Goal: Information Seeking & Learning: Check status

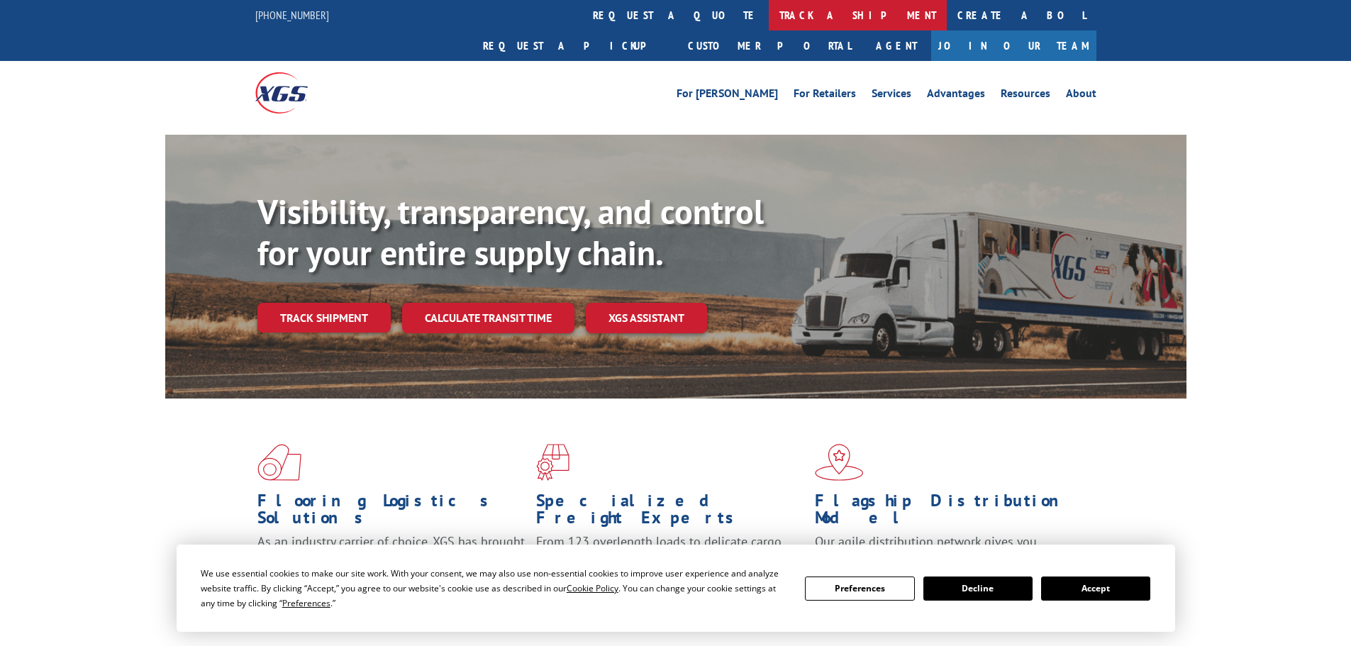
click at [769, 20] on link "track a shipment" at bounding box center [858, 15] width 178 height 30
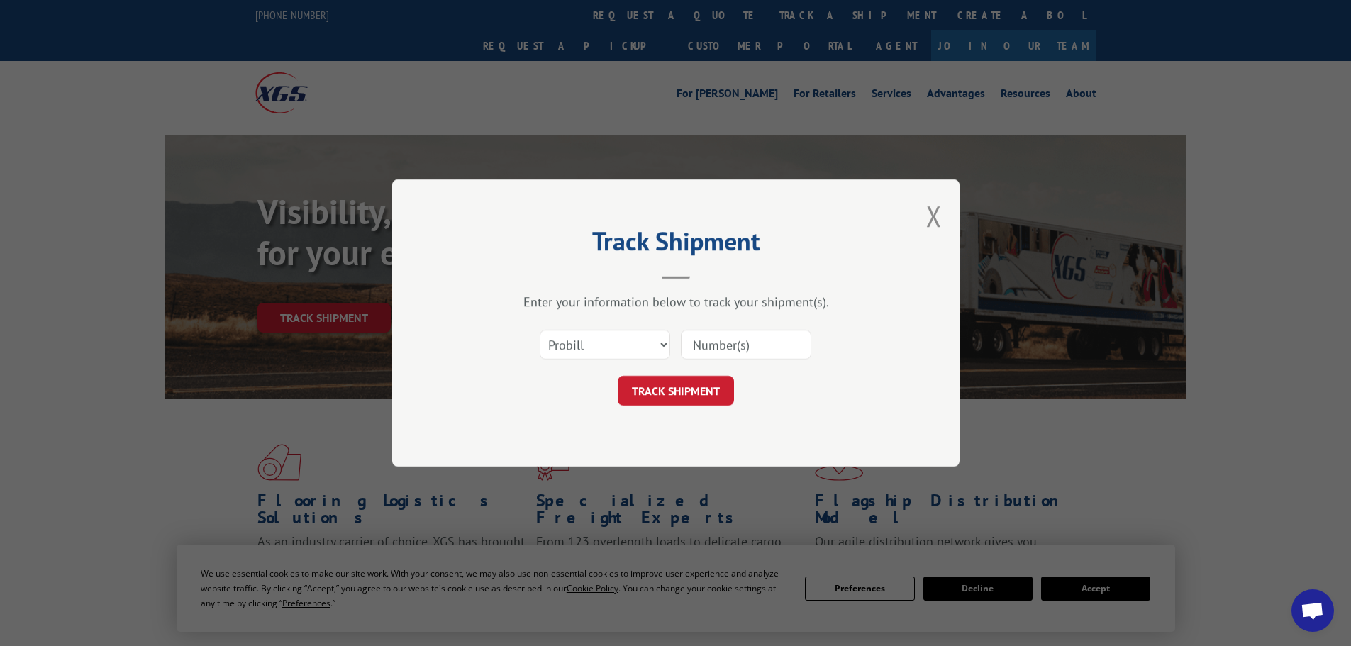
paste input "17469942"
type input "17469942"
click at [688, 393] on button "TRACK SHIPMENT" at bounding box center [676, 391] width 116 height 30
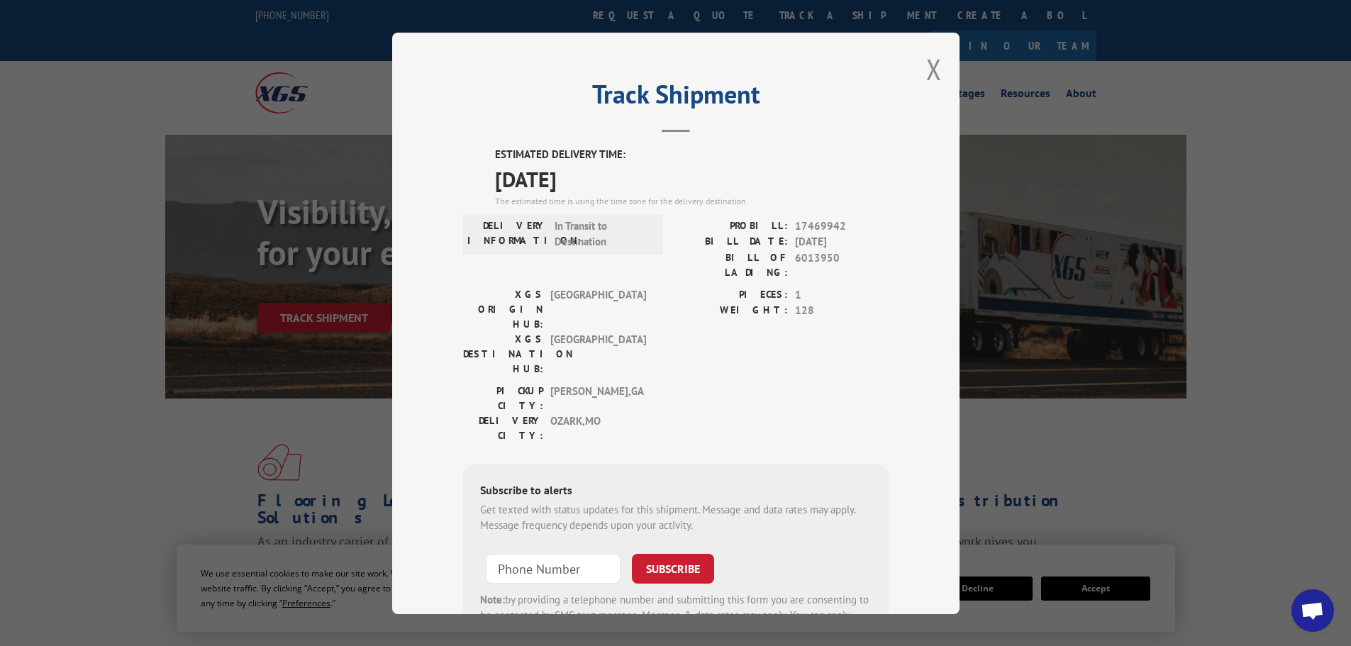
drag, startPoint x: 932, startPoint y: 68, endPoint x: 699, endPoint y: 33, distance: 235.3
click at [930, 68] on button "Close modal" at bounding box center [934, 69] width 16 height 38
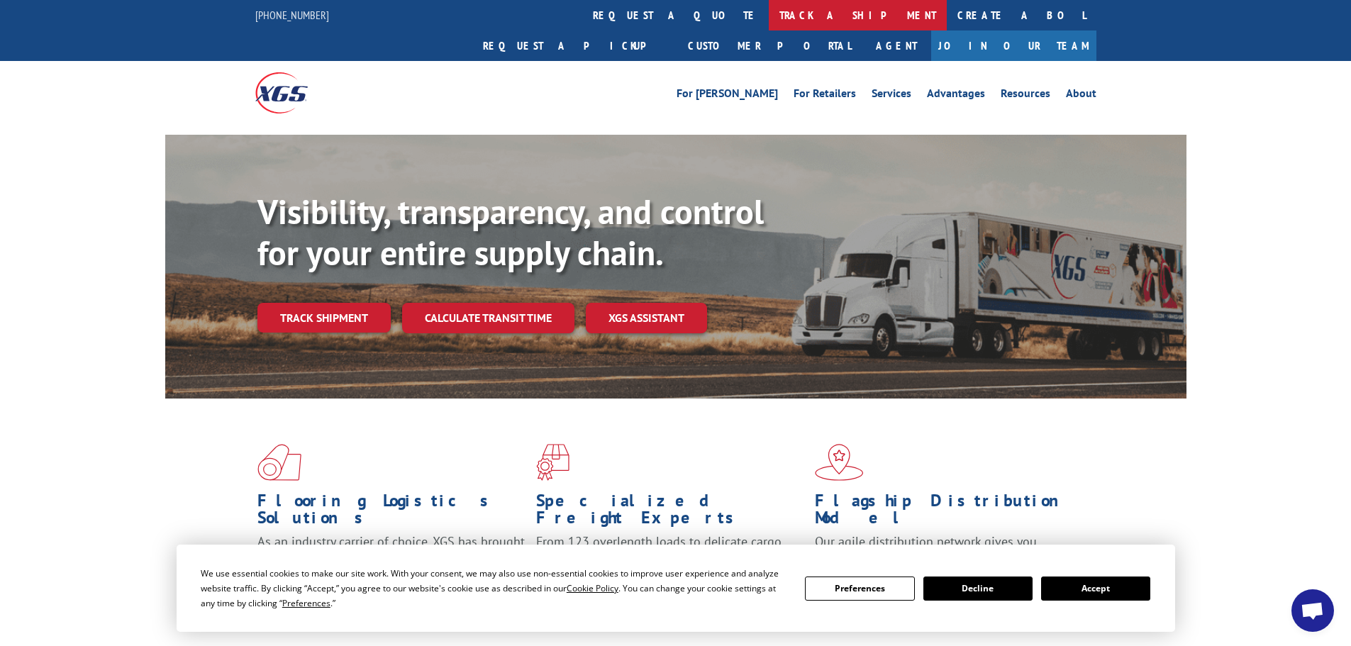
click at [769, 18] on link "track a shipment" at bounding box center [858, 15] width 178 height 30
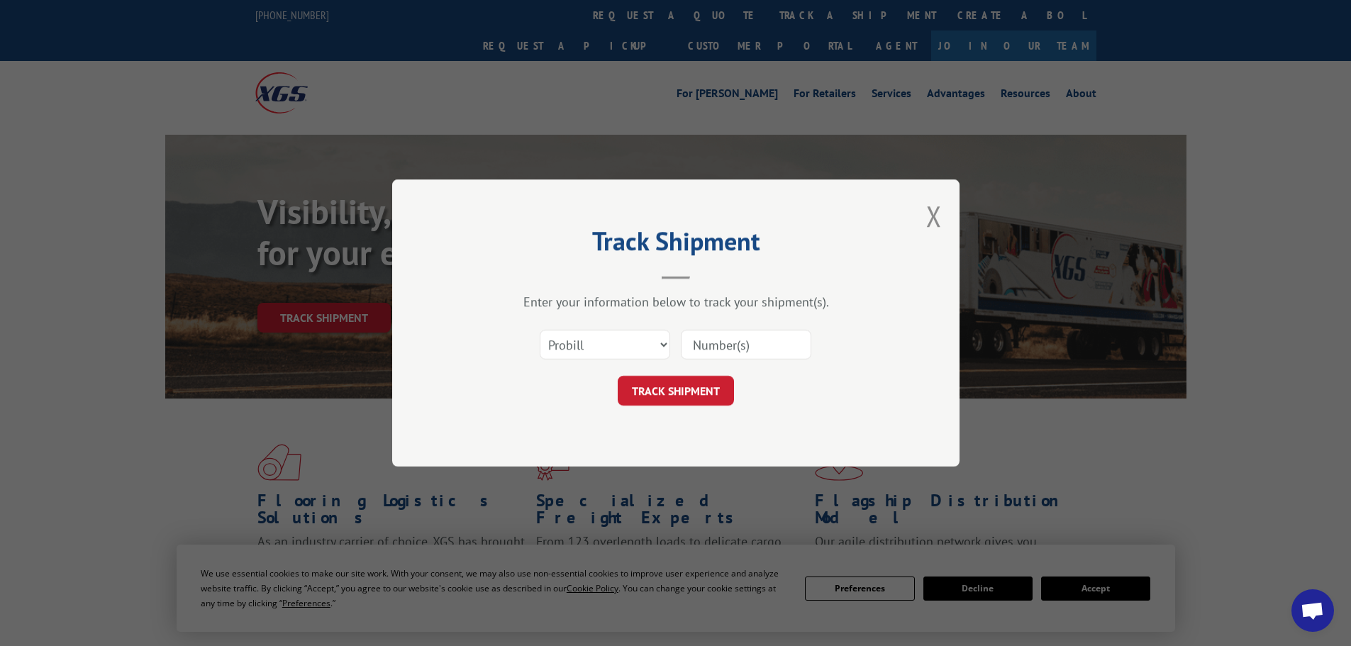
paste input "17469583"
type input "17469583"
click at [677, 385] on button "TRACK SHIPMENT" at bounding box center [676, 391] width 116 height 30
